Goal: Obtain resource: Download file/media

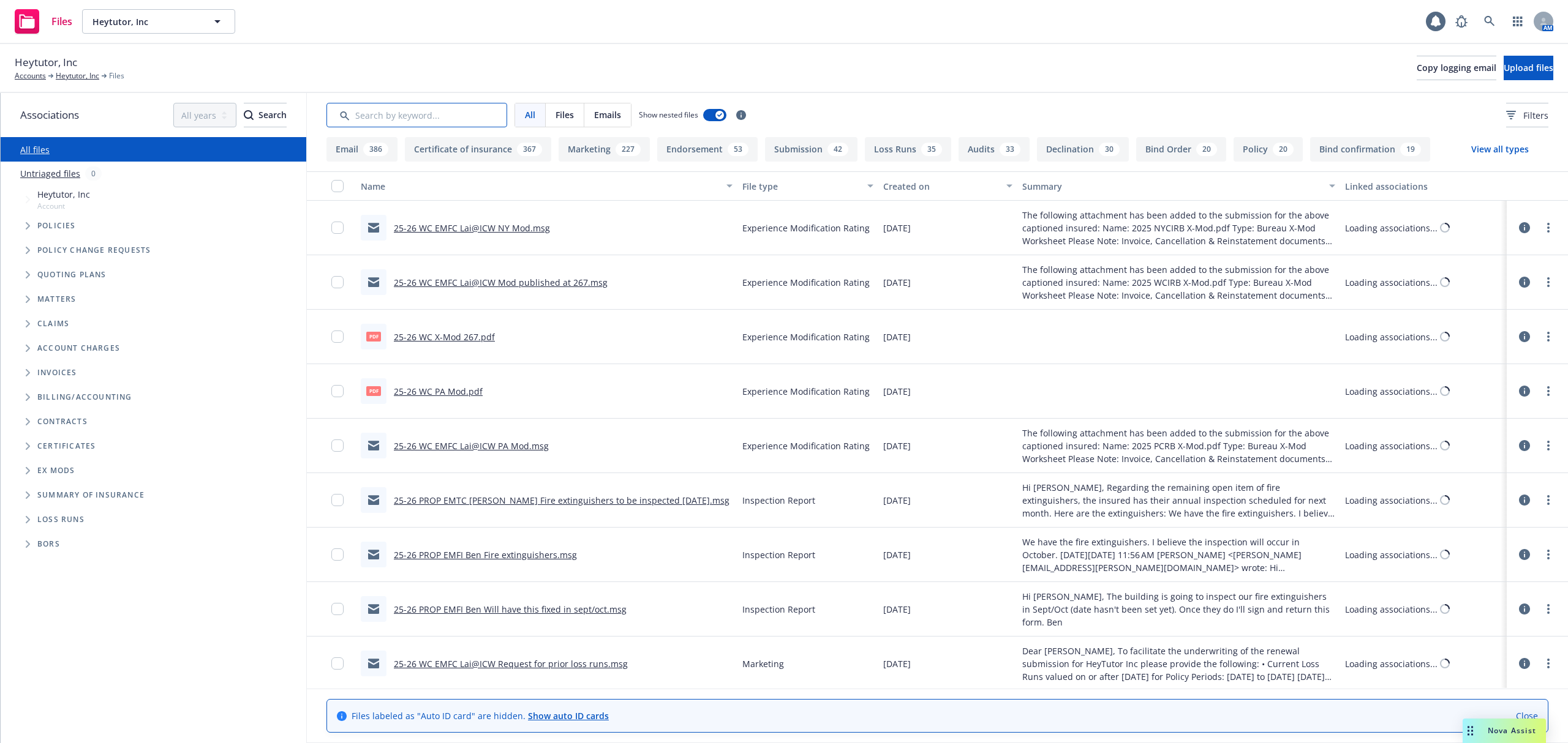
click at [383, 116] on input "Search by keyword..." at bounding box center [417, 115] width 181 height 24
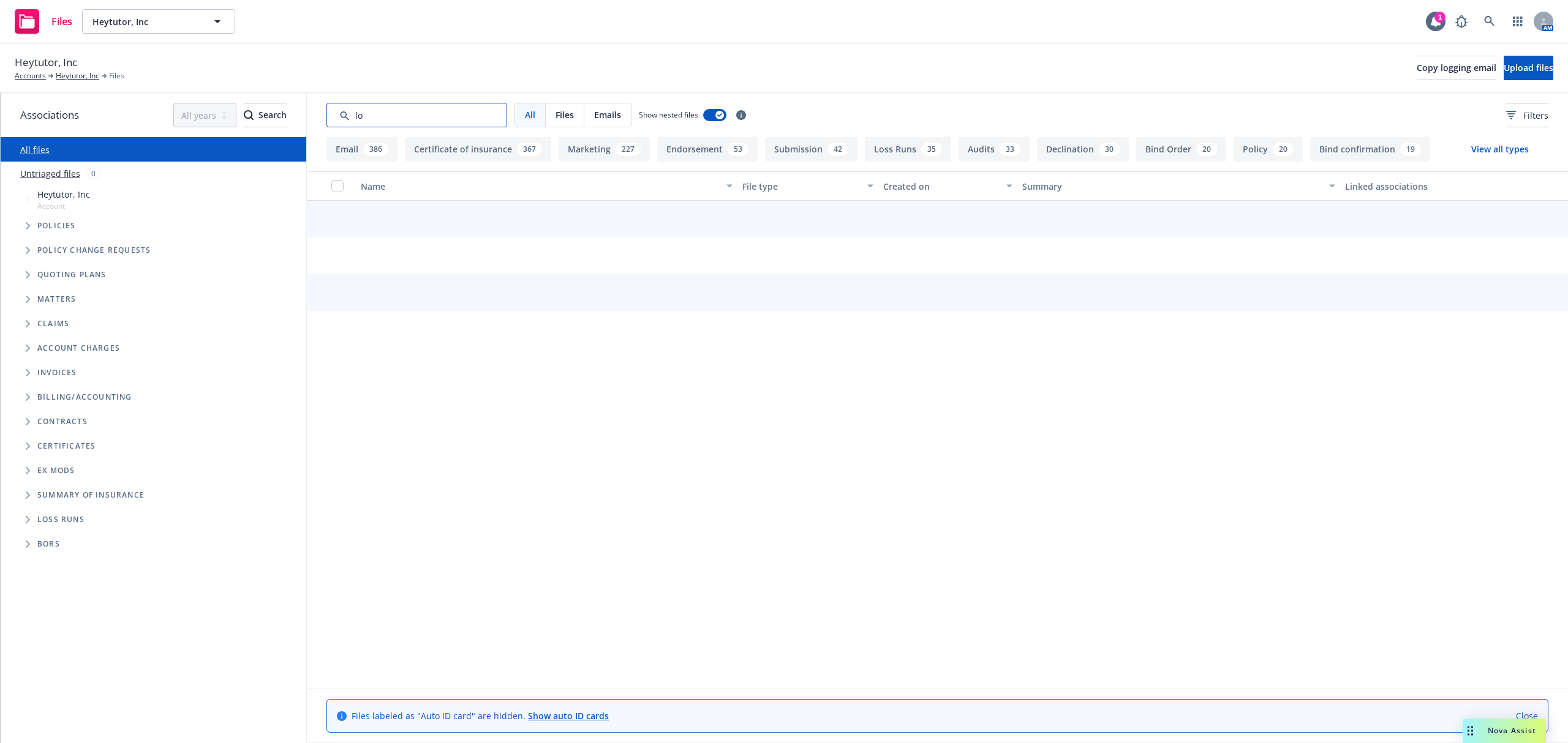
type input "l"
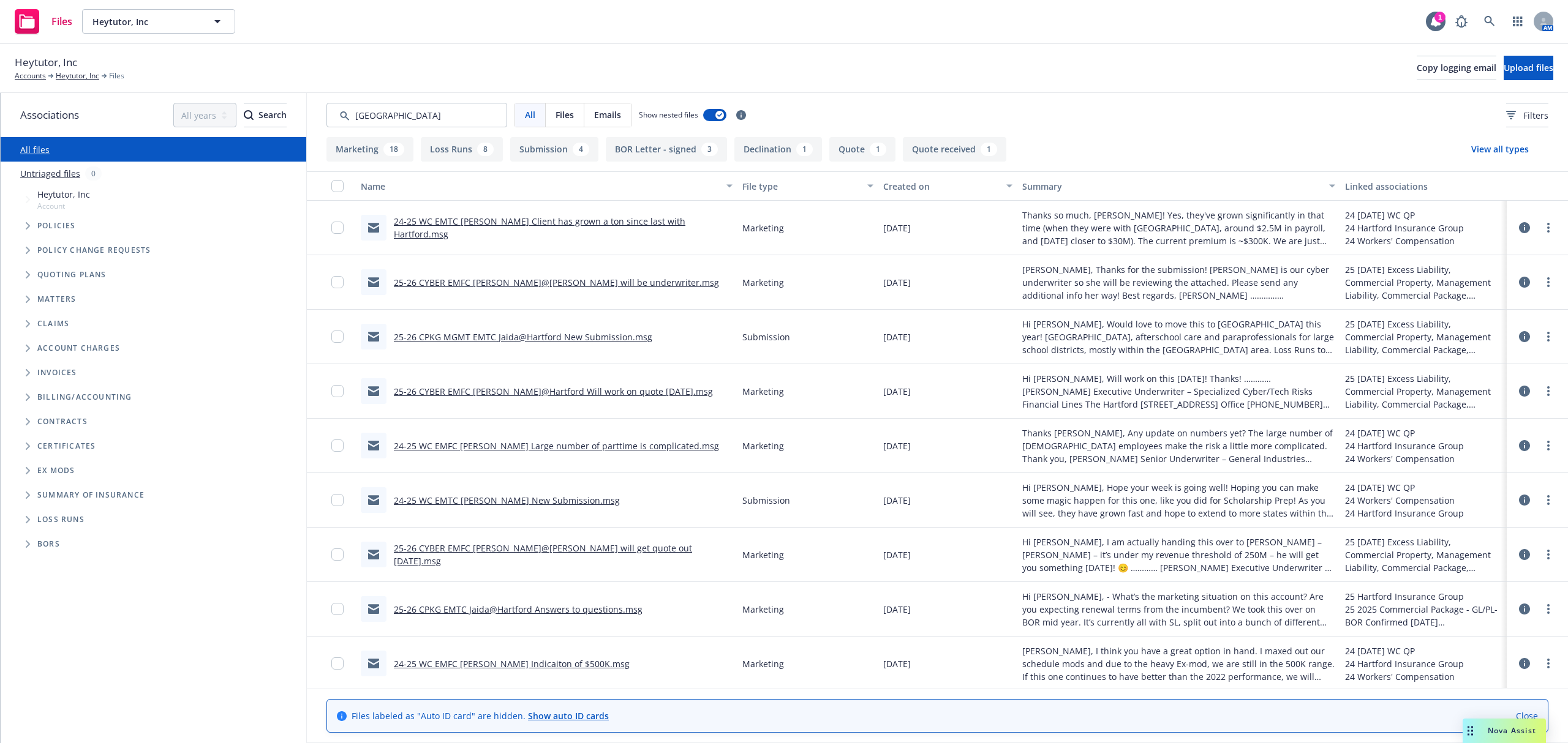
click at [913, 200] on button "Created on" at bounding box center [948, 186] width 139 height 30
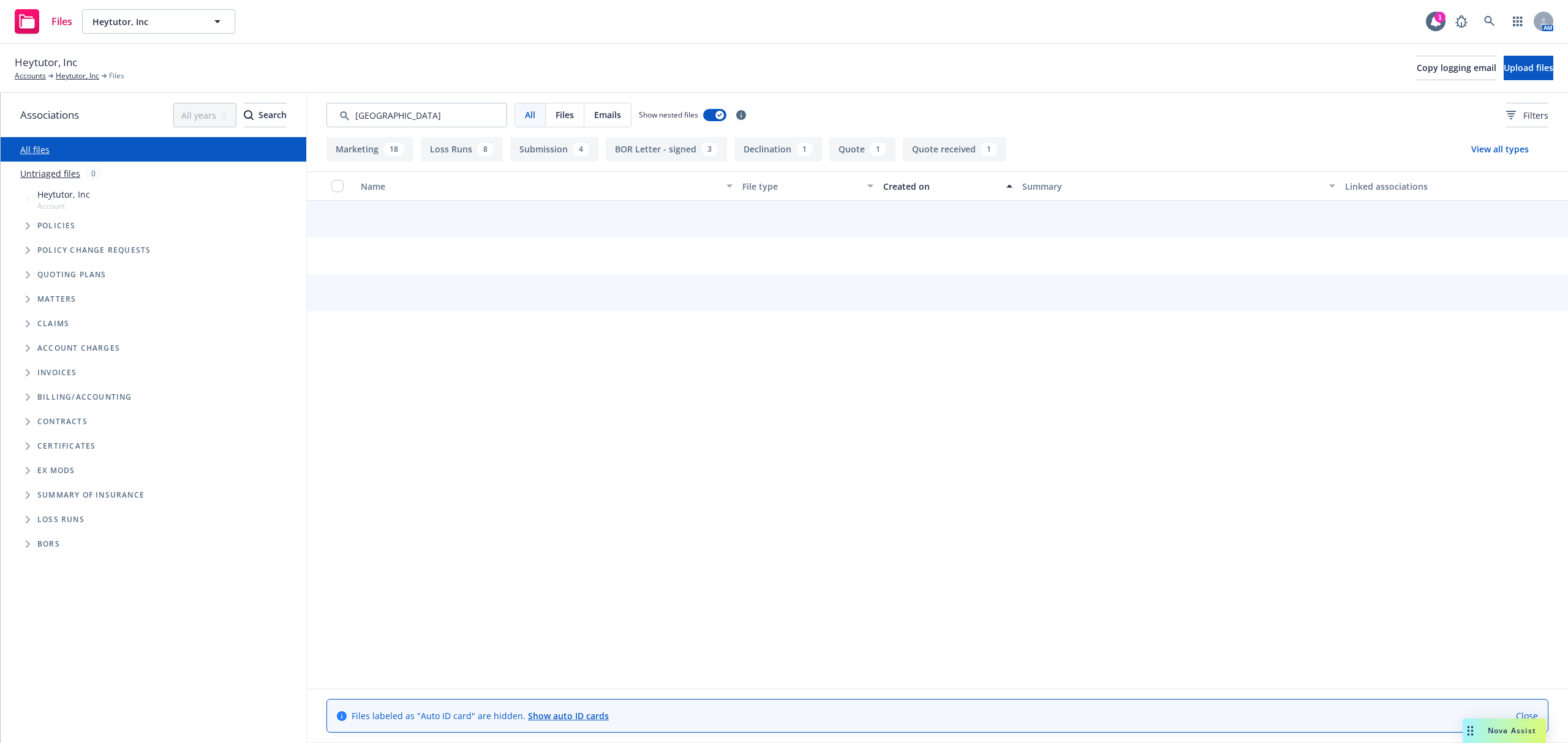
click at [907, 193] on button "Created on" at bounding box center [948, 186] width 139 height 30
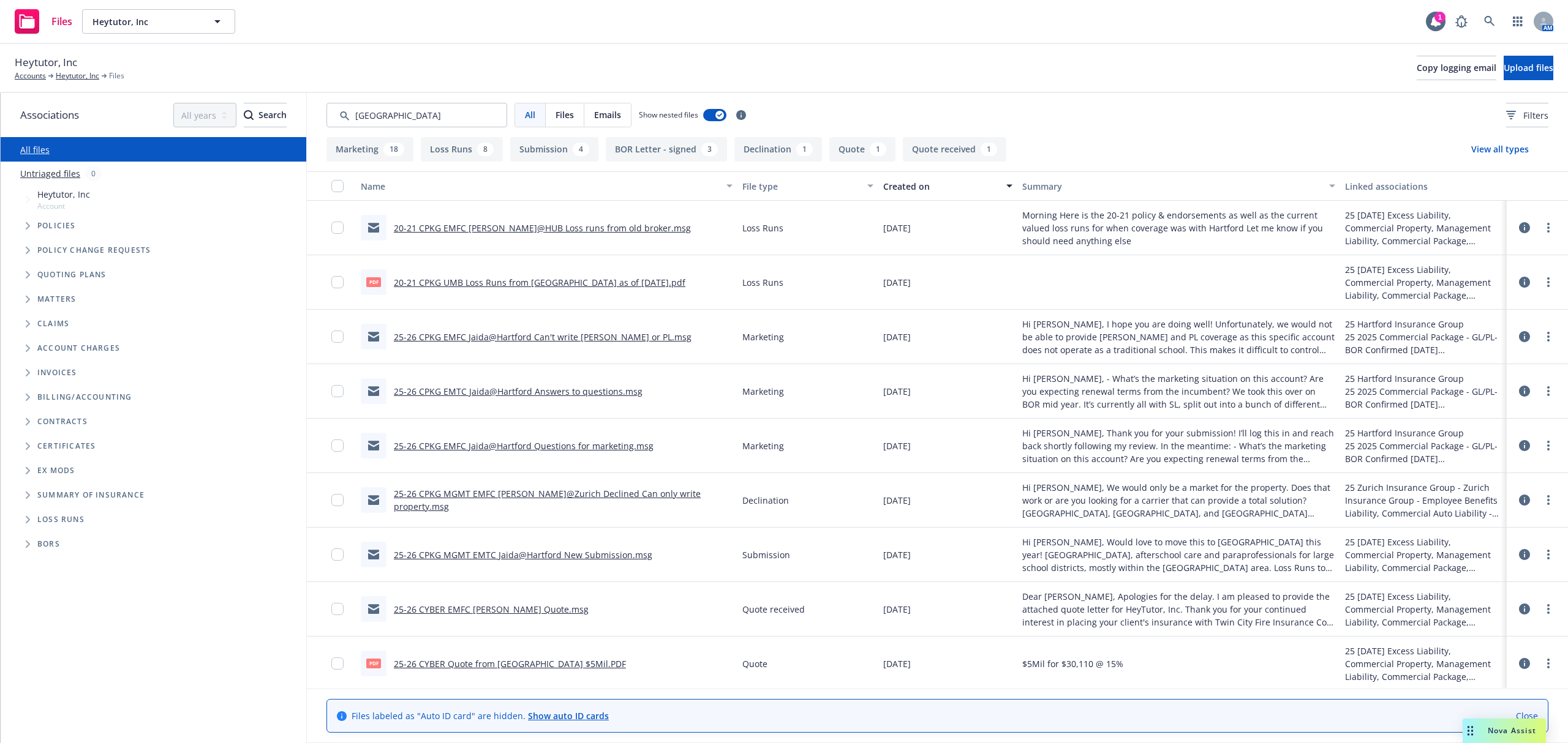
click at [549, 225] on link "20-21 CPKG EMFC [PERSON_NAME]@HUB Loss runs from old broker.msg" at bounding box center [543, 228] width 297 height 12
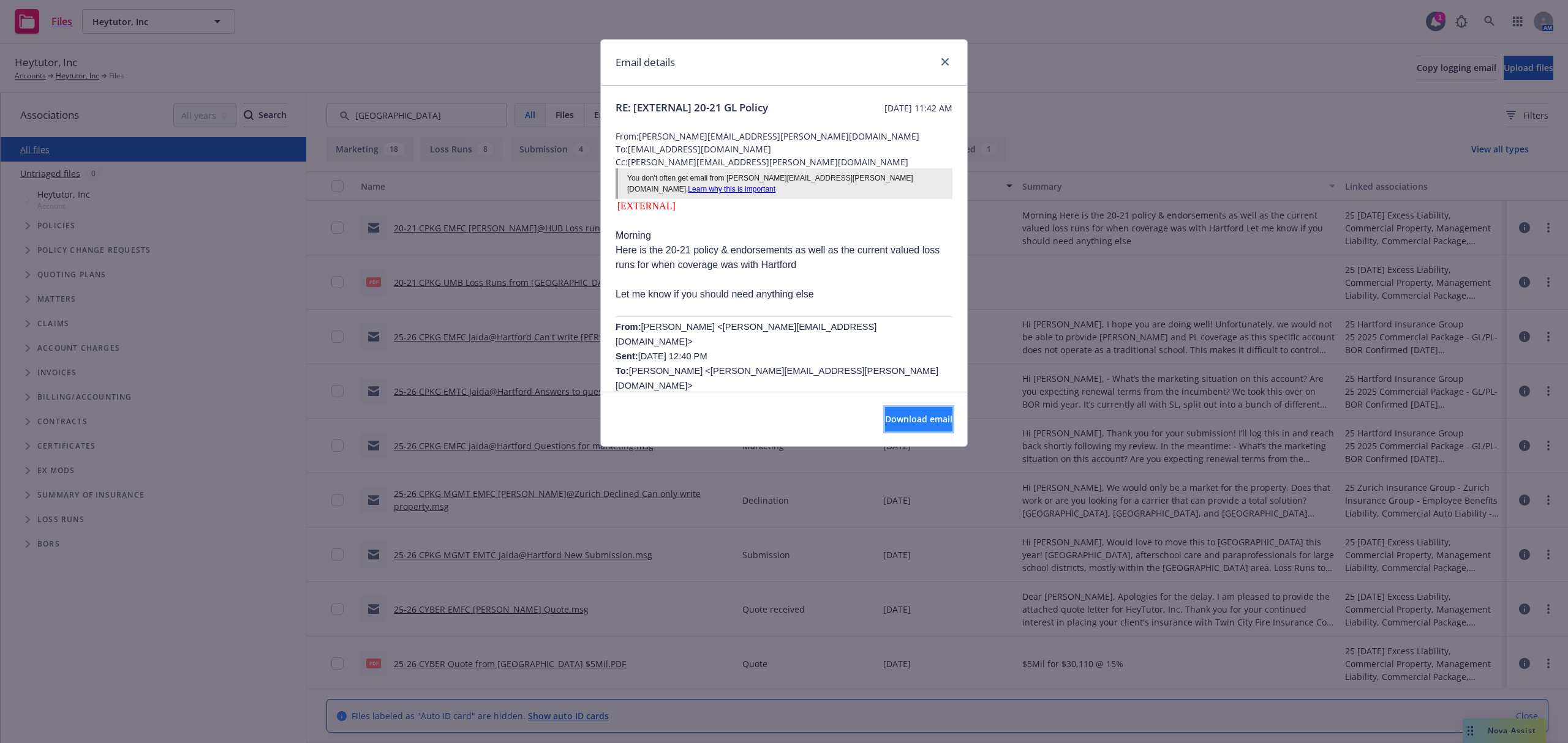
click at [885, 414] on span "Download email" at bounding box center [919, 419] width 68 height 12
click at [946, 62] on icon "close" at bounding box center [945, 62] width 8 height 8
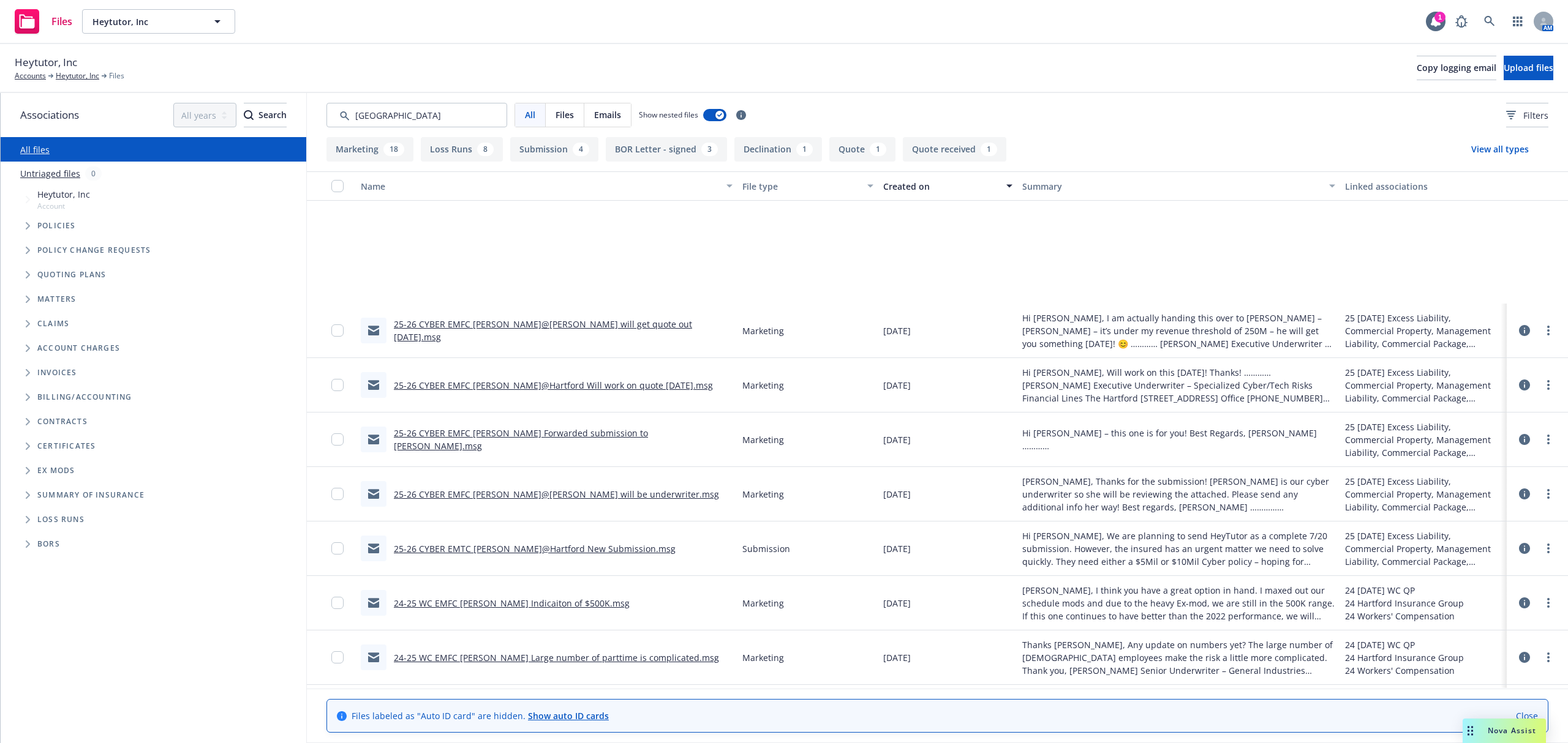
scroll to position [897, 0]
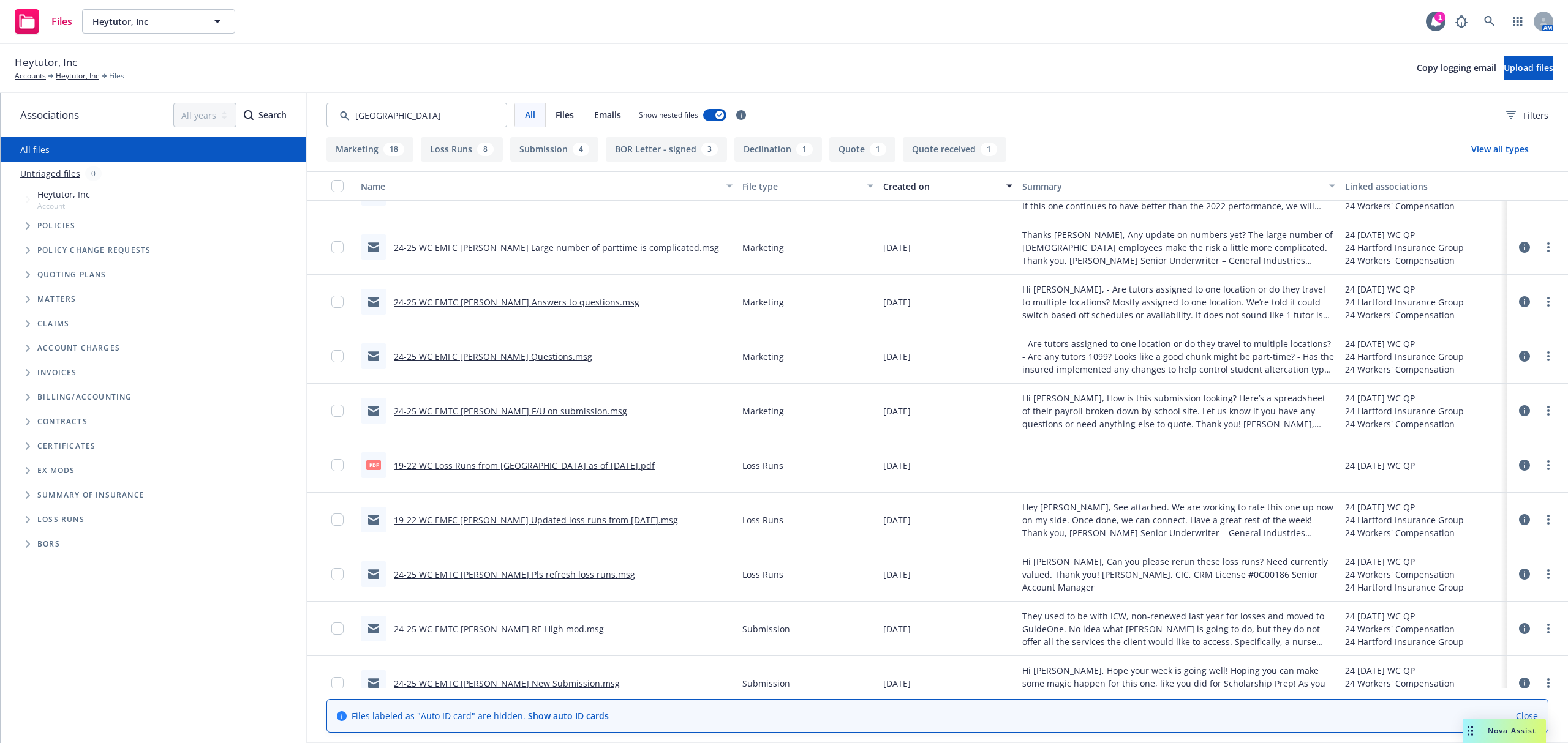
click at [527, 520] on link "19-22 WC EMFC [PERSON_NAME] Updated loss runs from [DATE].msg" at bounding box center [536, 520] width 284 height 12
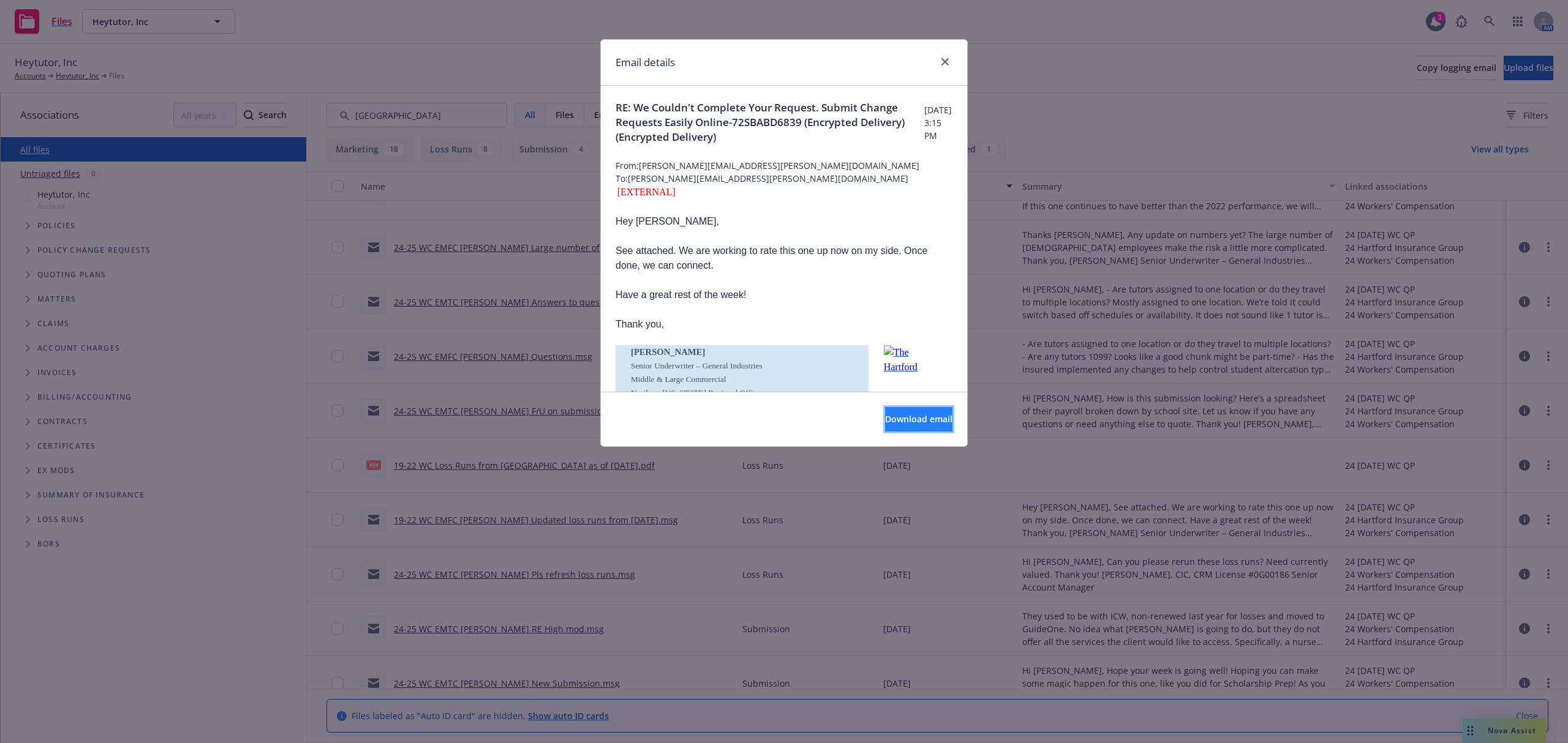
click at [900, 428] on button "Download email" at bounding box center [919, 419] width 68 height 24
click at [946, 62] on icon "close" at bounding box center [945, 62] width 8 height 8
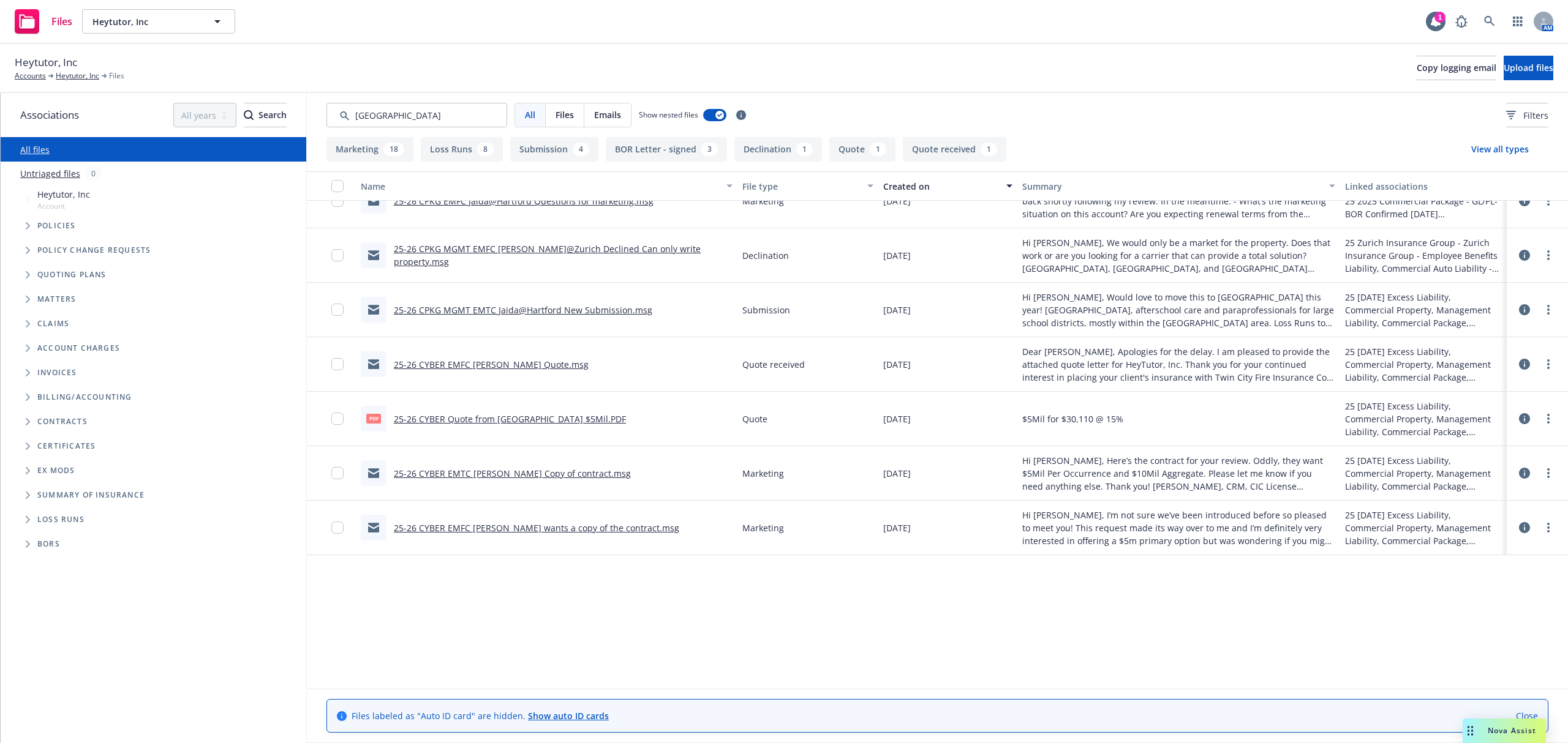
scroll to position [0, 0]
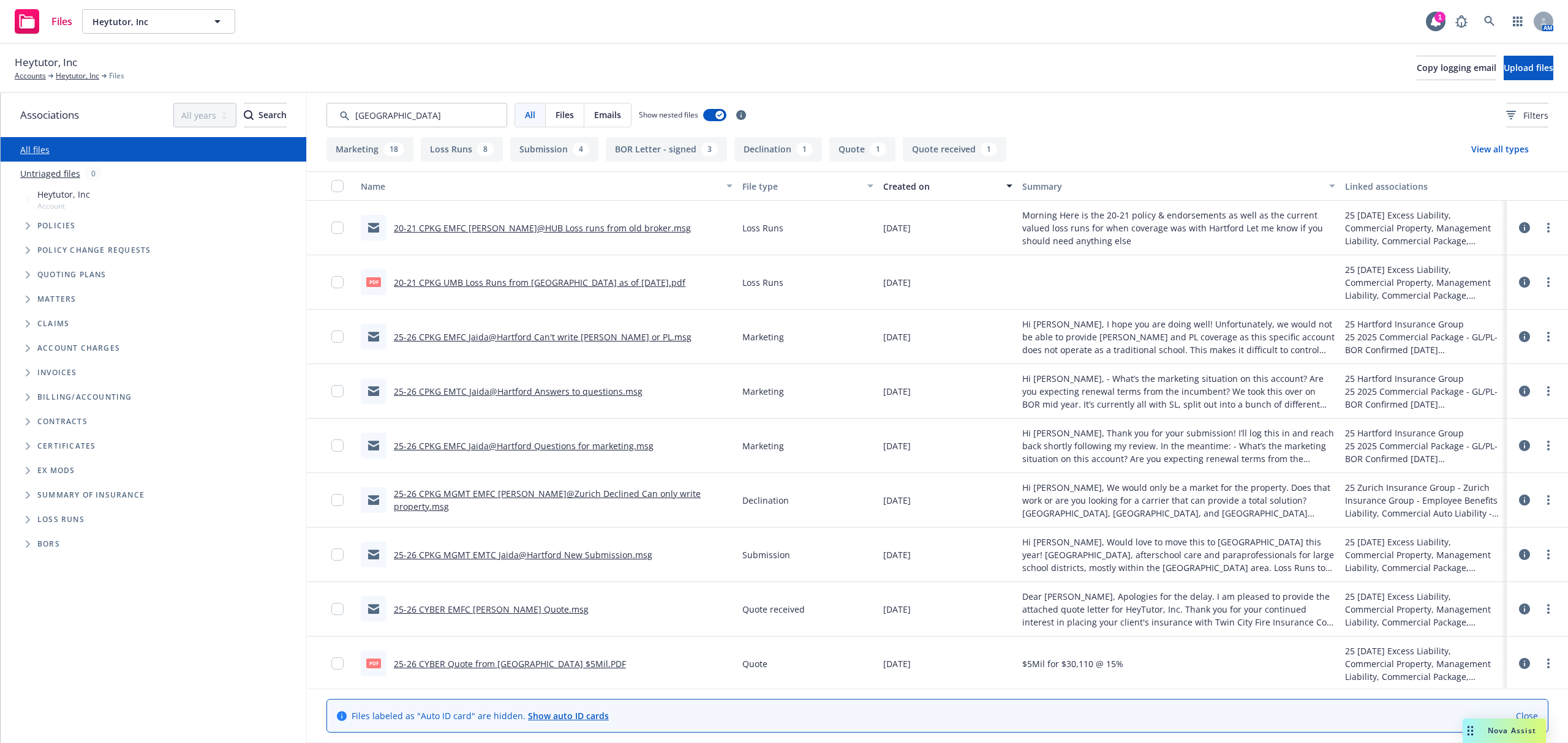
click at [535, 229] on link "20-21 CPKG EMFC [PERSON_NAME]@HUB Loss runs from old broker.msg" at bounding box center [543, 228] width 297 height 12
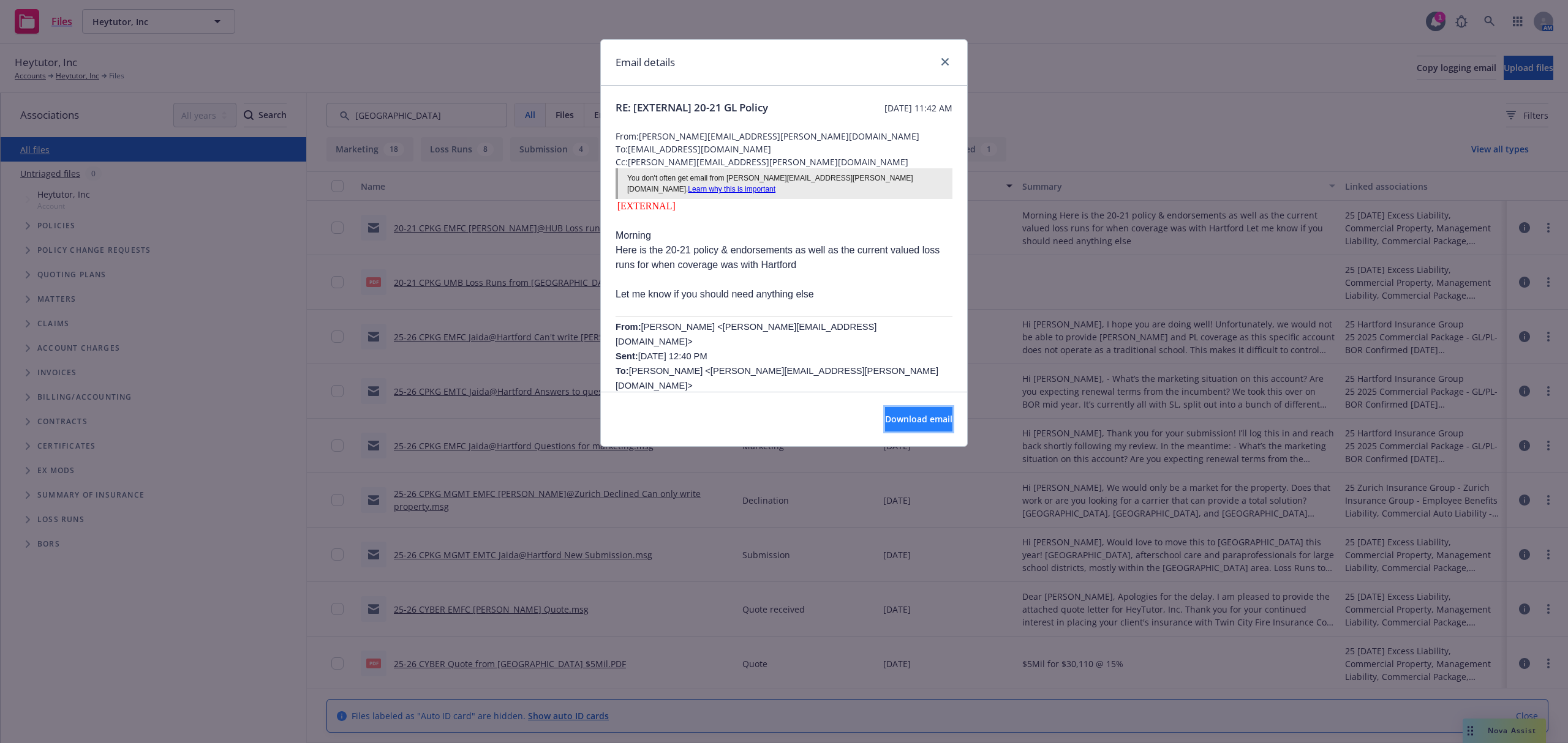
click at [885, 414] on button "Download email" at bounding box center [919, 419] width 68 height 24
click at [944, 59] on icon "close" at bounding box center [945, 62] width 8 height 8
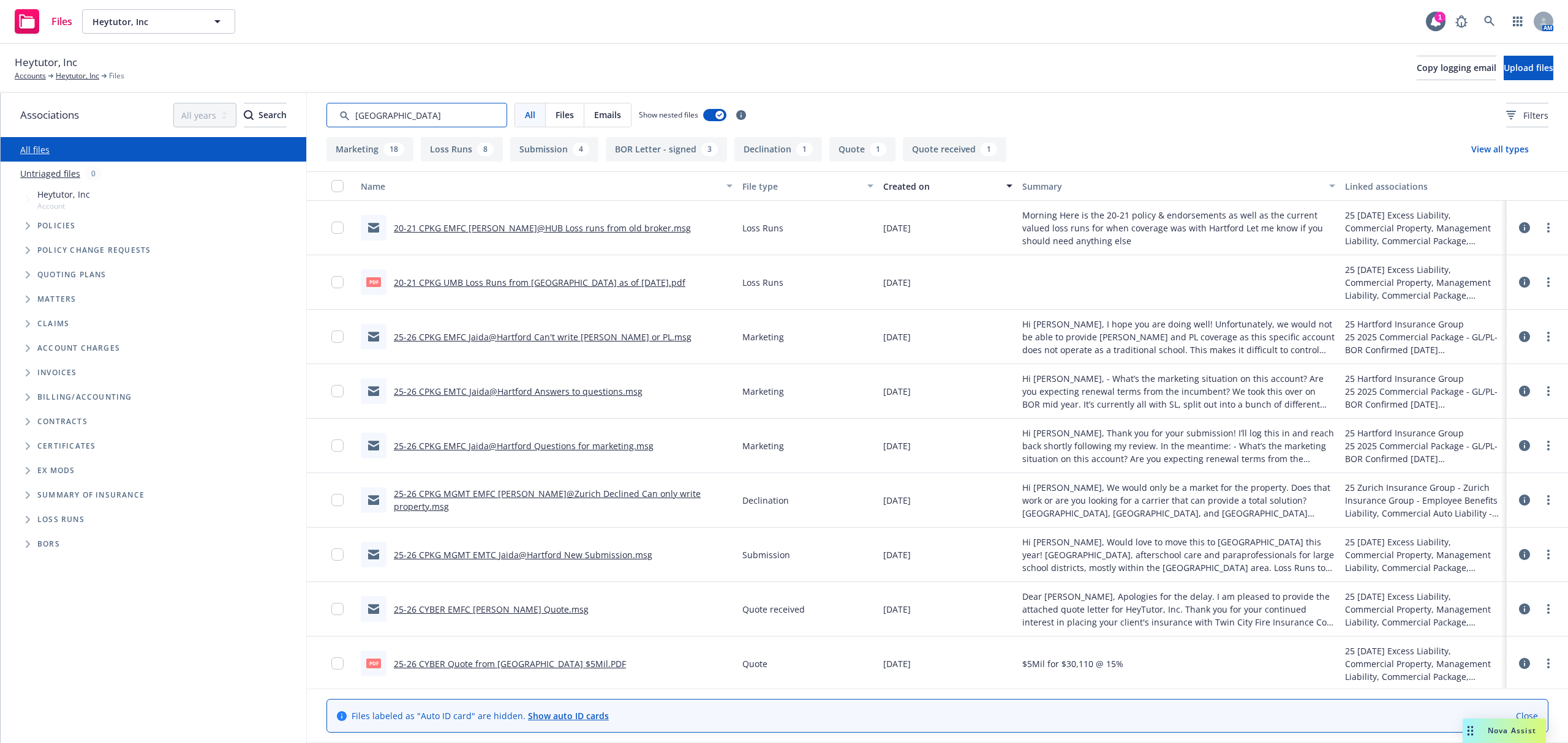
drag, startPoint x: 410, startPoint y: 110, endPoint x: 294, endPoint y: 103, distance: 116.2
click at [294, 103] on div "Associations All years 2027 2026 2025 2024 2023 2022 2021 2020 2019 2018 2017 2…" at bounding box center [784, 417] width 1567 height 650
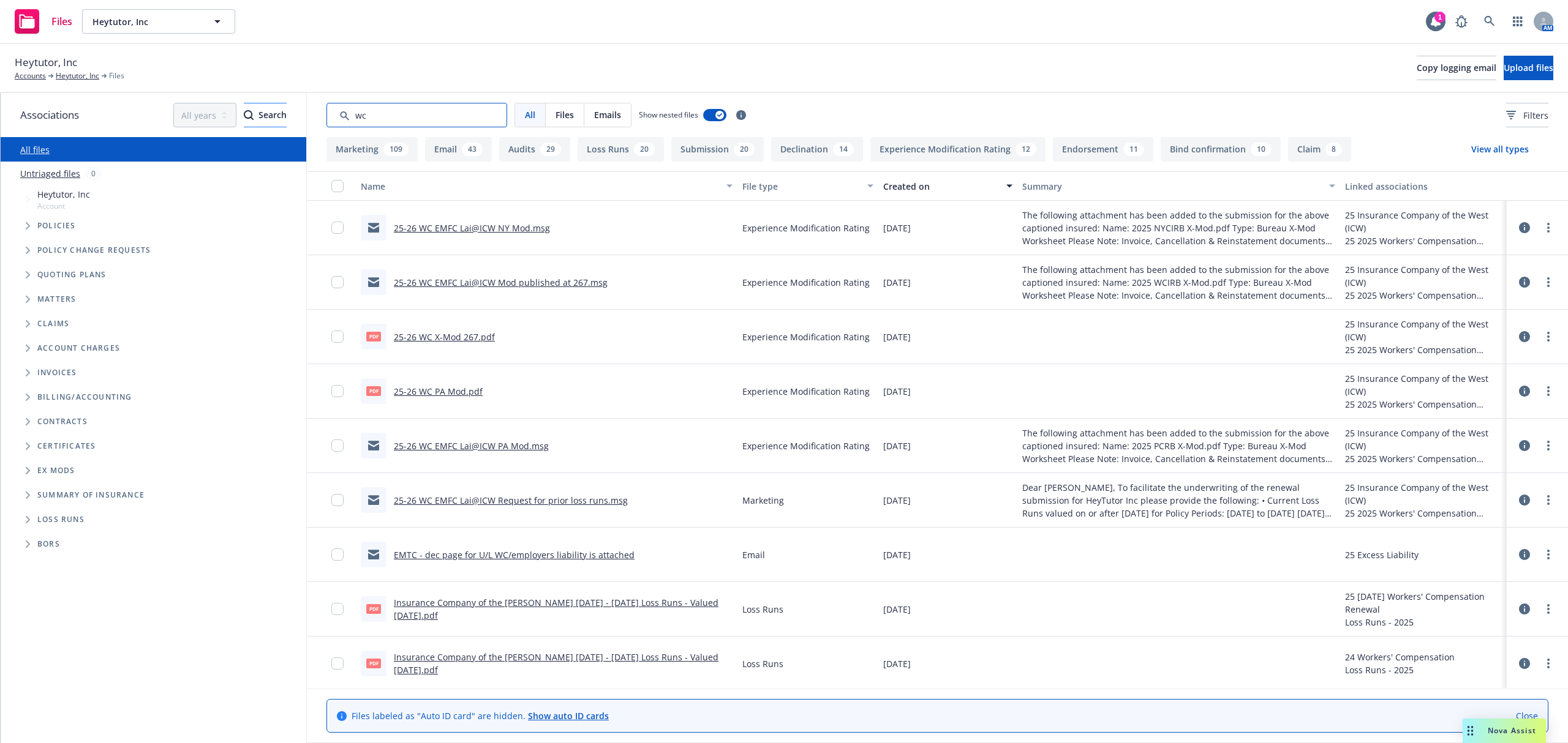
drag, startPoint x: 386, startPoint y: 118, endPoint x: 241, endPoint y: 104, distance: 145.7
click at [241, 104] on div "Associations All years 2027 2026 2025 2024 2023 2022 2021 2020 2019 2018 2017 2…" at bounding box center [784, 417] width 1567 height 650
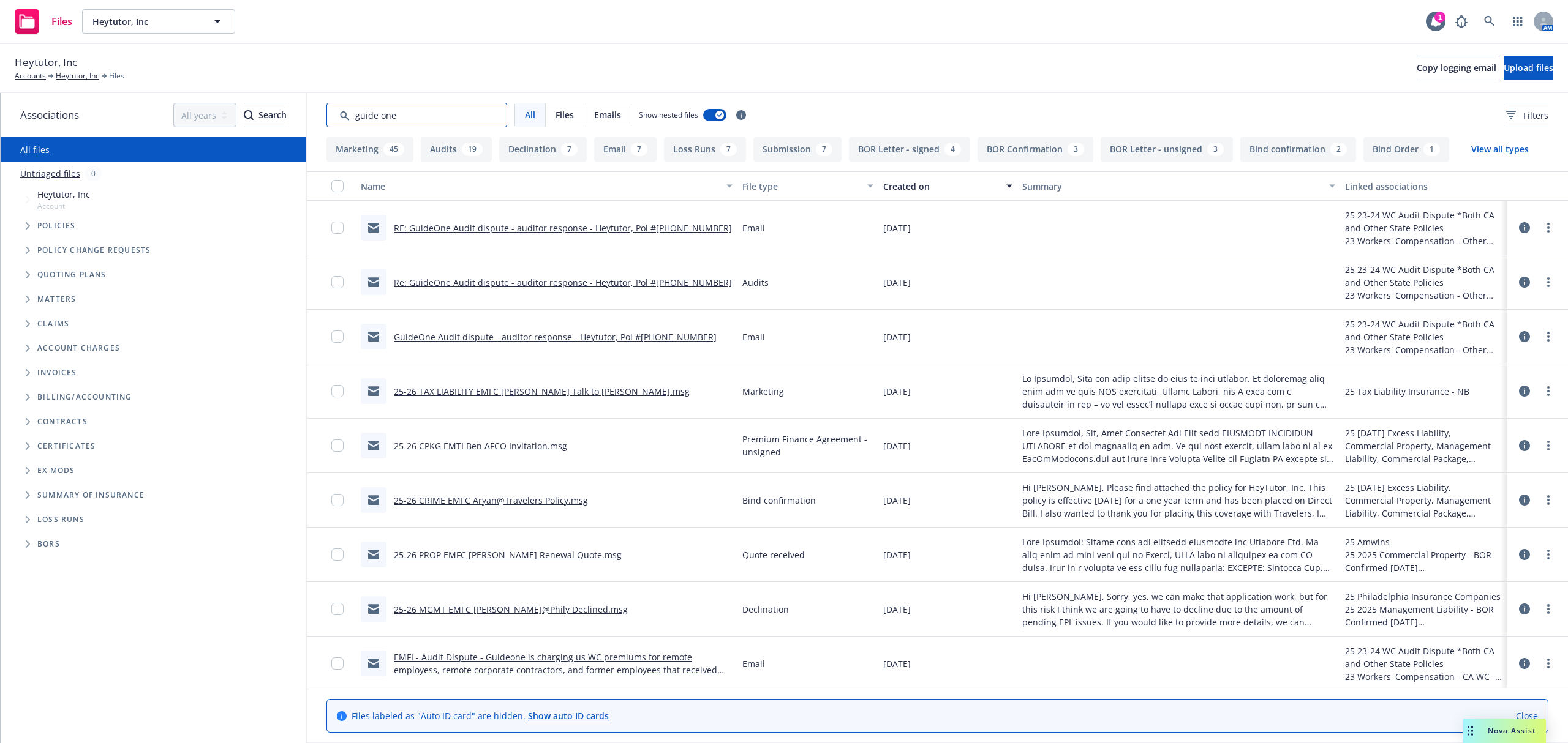
type input "guide one"
click at [924, 184] on div "Created on" at bounding box center [941, 186] width 116 height 13
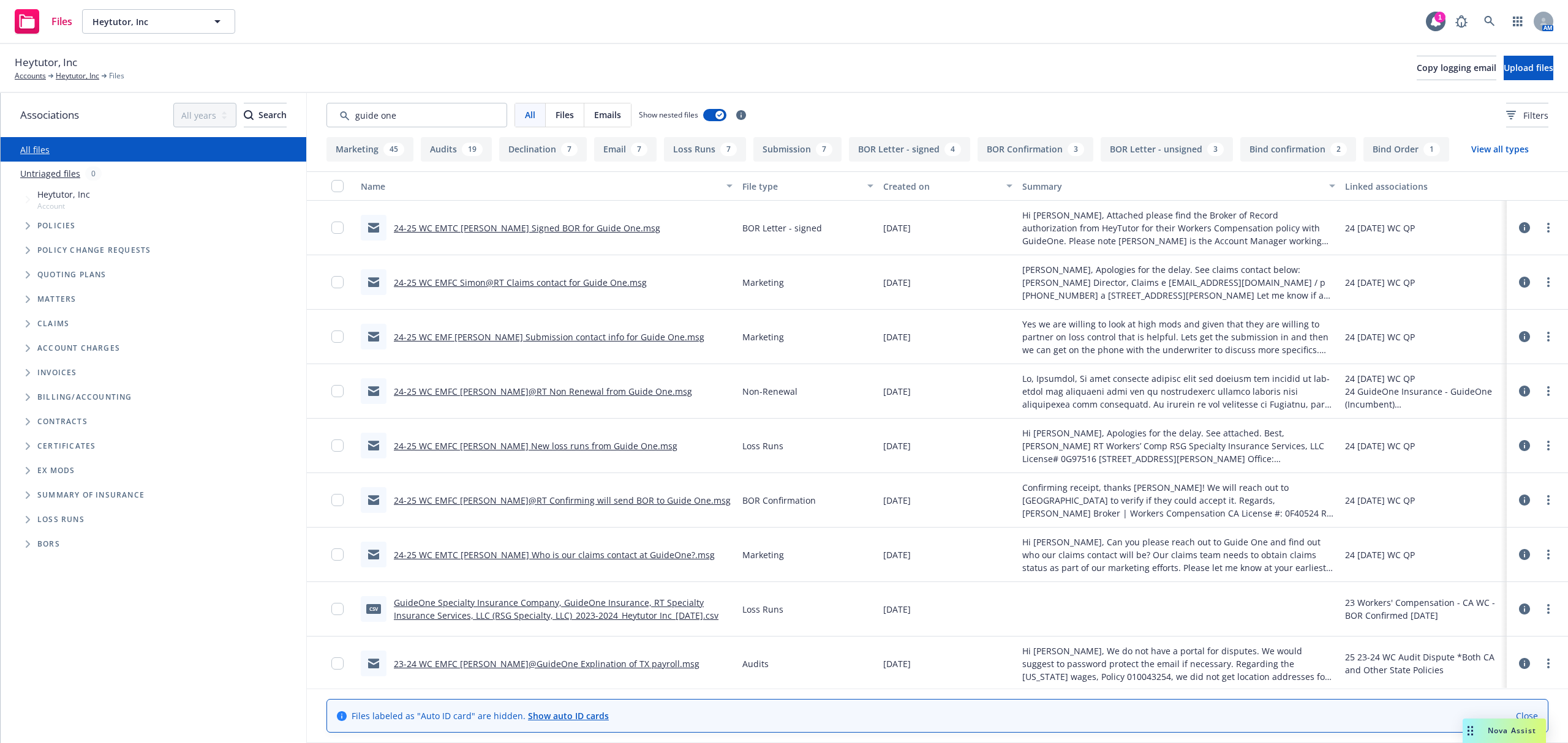
click at [924, 184] on div "Created on" at bounding box center [941, 186] width 116 height 13
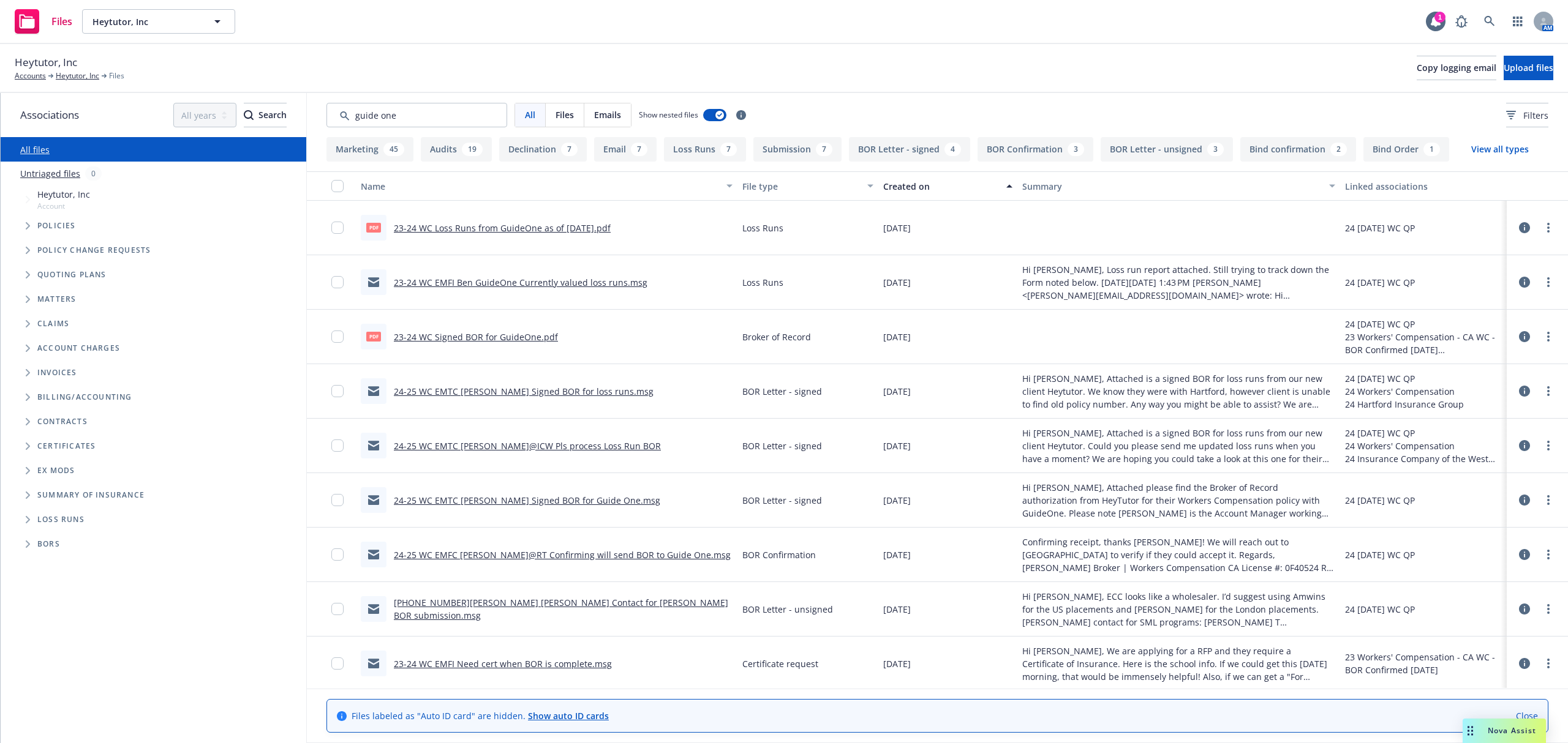
click at [905, 186] on div "Created on" at bounding box center [941, 186] width 116 height 13
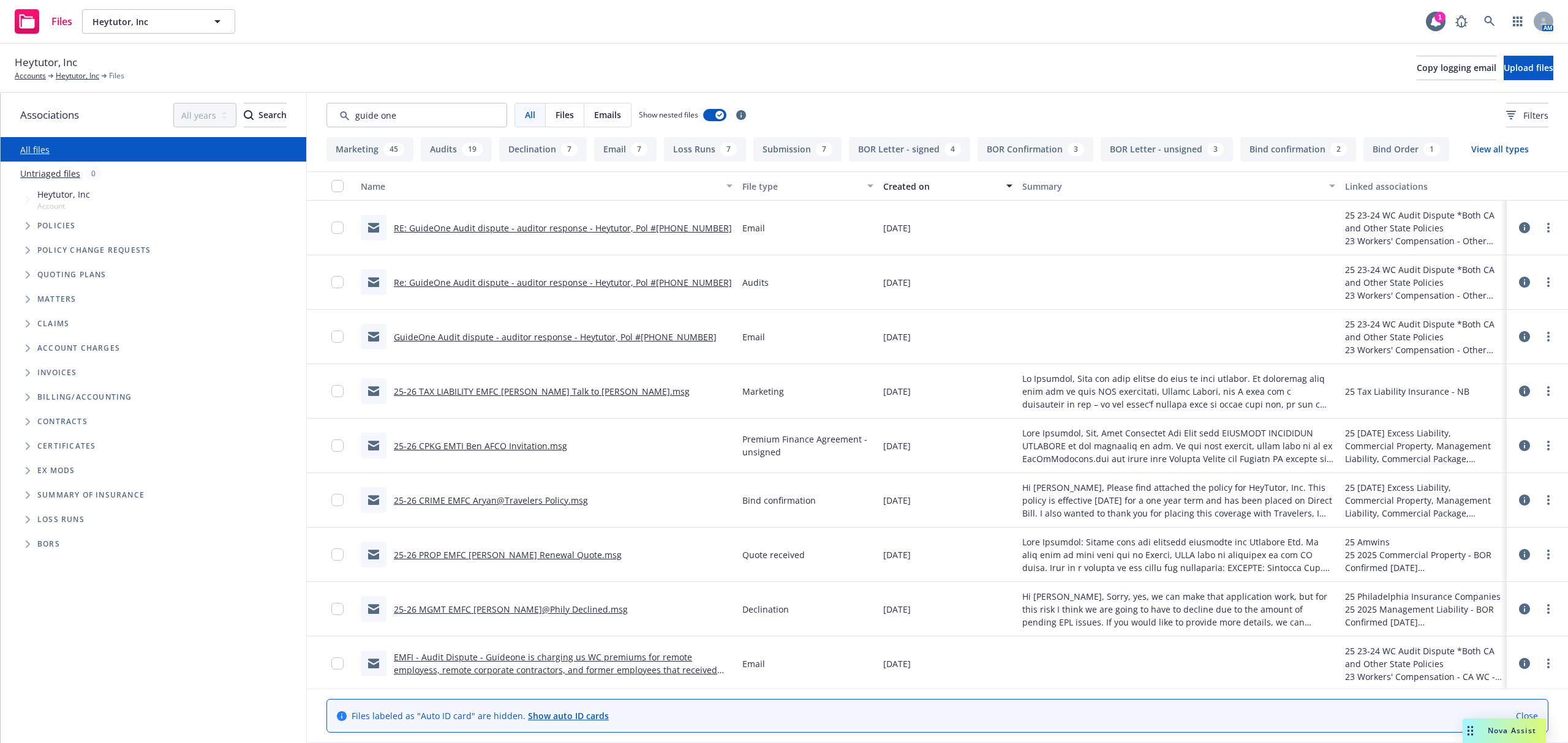
click at [545, 226] on link "RE: GuideOne Audit dispute - auditor response - Heytutor, Pol #[PHONE_NUMBER]" at bounding box center [563, 228] width 338 height 12
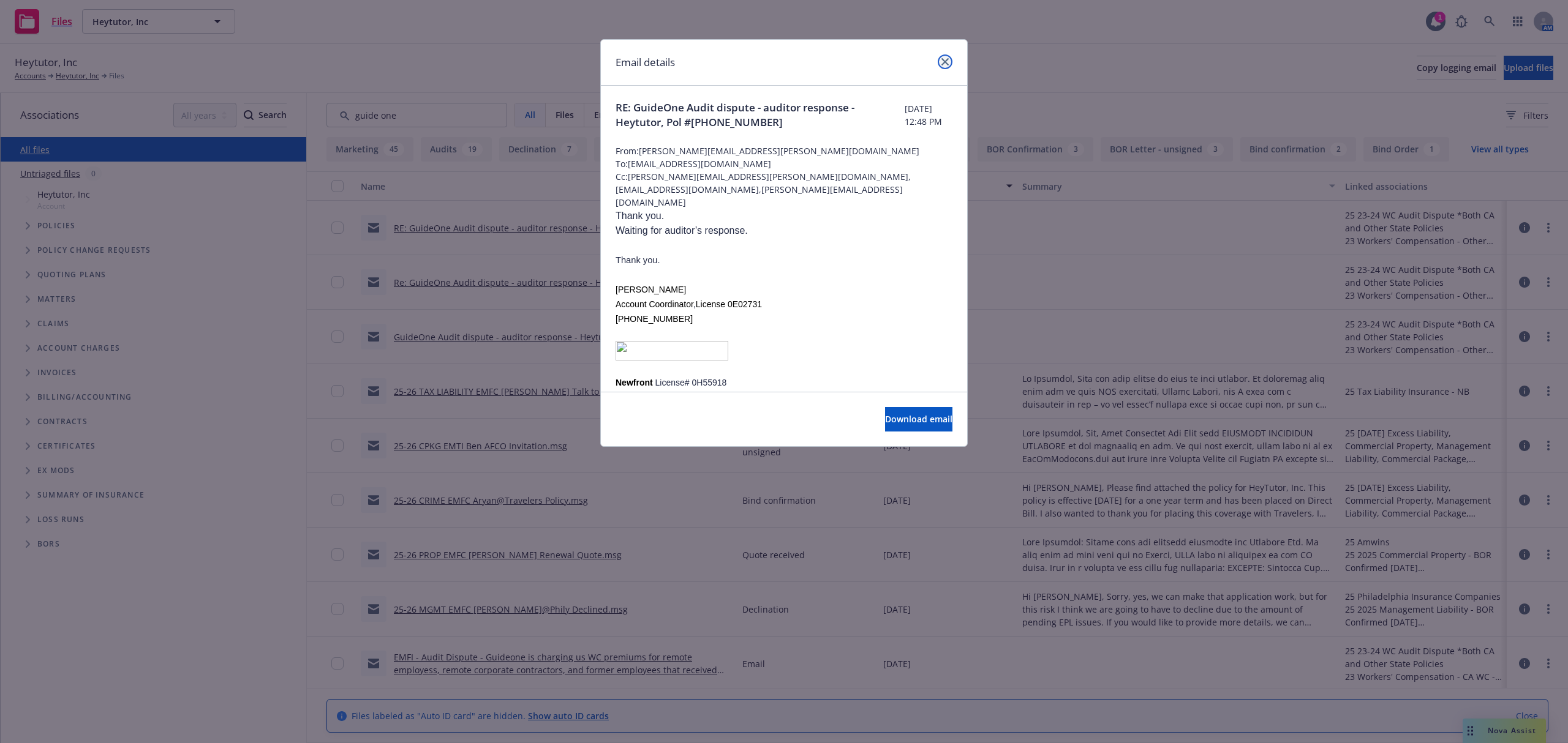
click at [949, 57] on link "close" at bounding box center [944, 62] width 14 height 14
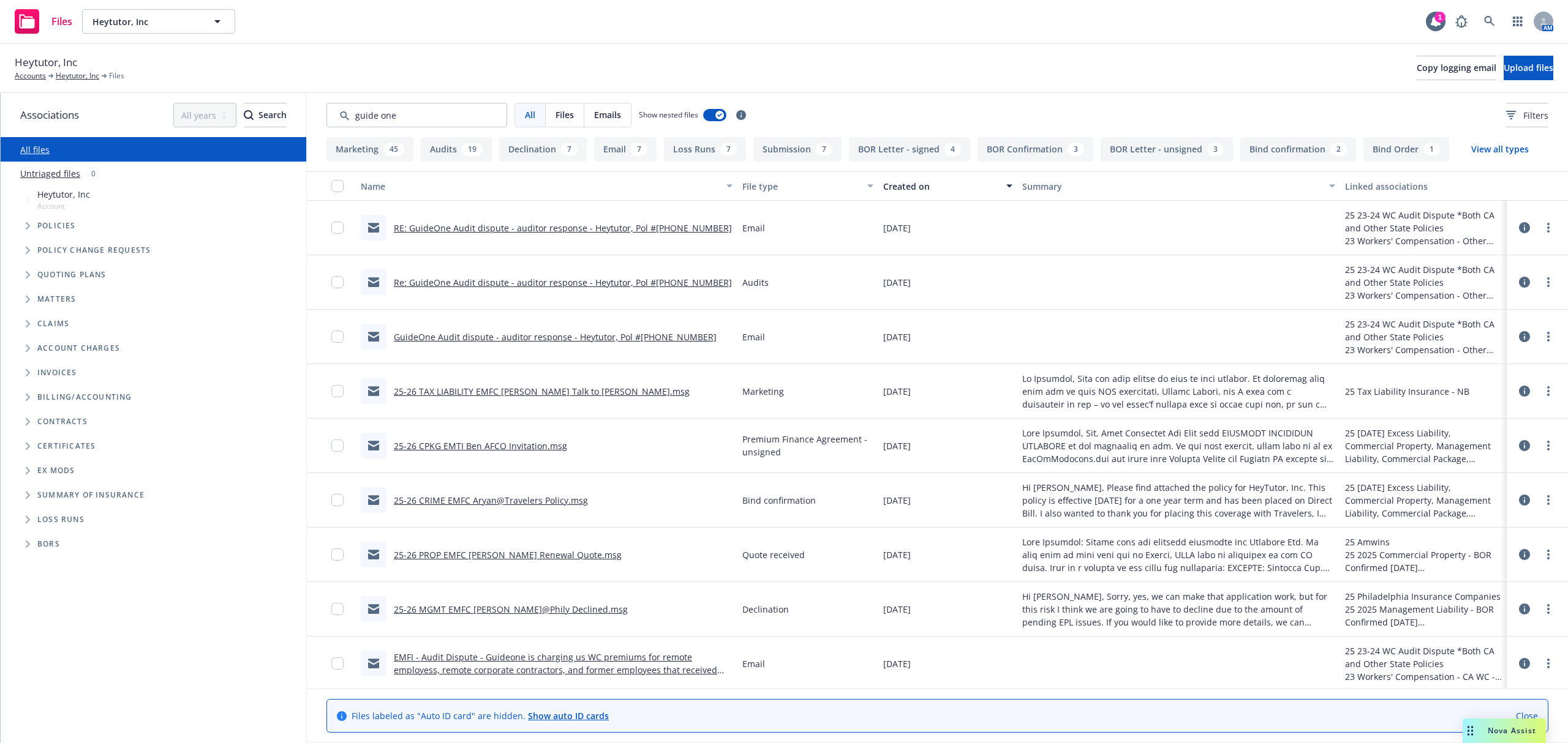
click at [65, 69] on span "Heytutor, Inc" at bounding box center [46, 62] width 62 height 16
click at [72, 77] on link "Heytutor, Inc" at bounding box center [78, 75] width 44 height 11
